Goal: Task Accomplishment & Management: Use online tool/utility

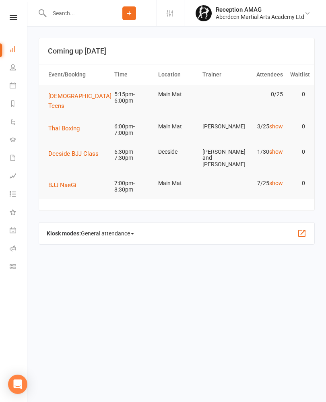
click at [64, 96] on span "[DEMOGRAPHIC_DATA] Teens" at bounding box center [79, 101] width 63 height 17
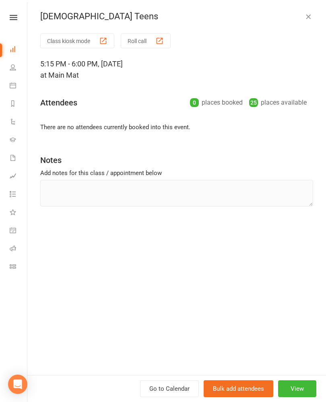
click at [75, 39] on button "Class kiosk mode" at bounding box center [77, 40] width 74 height 15
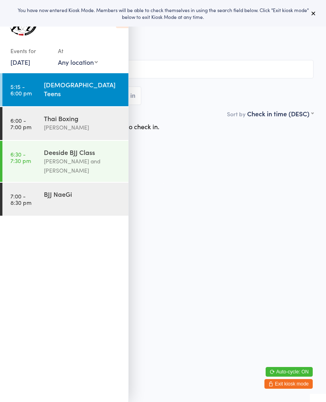
click at [196, 204] on html "You have now entered Kiosk Mode. Members will be able to check themselves in us…" at bounding box center [163, 201] width 326 height 402
click at [202, 74] on input "search" at bounding box center [162, 69] width 301 height 19
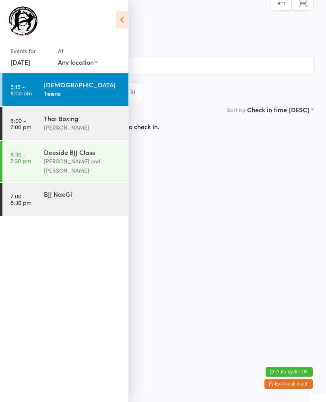
click at [125, 19] on icon at bounding box center [122, 19] width 12 height 17
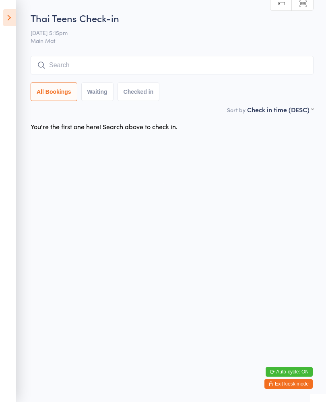
click at [120, 65] on input "search" at bounding box center [172, 65] width 283 height 19
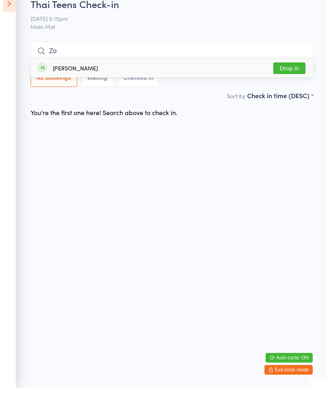
type input "Zo"
click at [293, 77] on button "Drop in" at bounding box center [289, 83] width 32 height 12
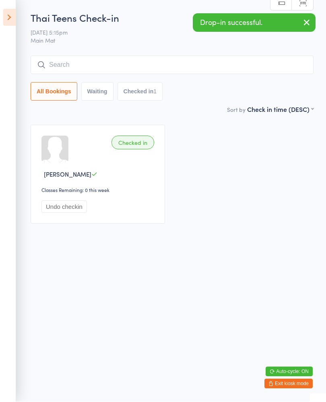
click at [93, 67] on input "search" at bounding box center [172, 65] width 283 height 19
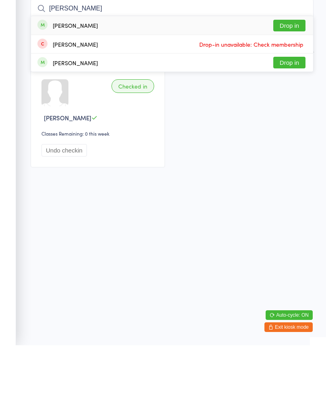
type input "[PERSON_NAME]"
click at [293, 77] on button "Drop in" at bounding box center [289, 83] width 32 height 12
